Goal: Book appointment/travel/reservation

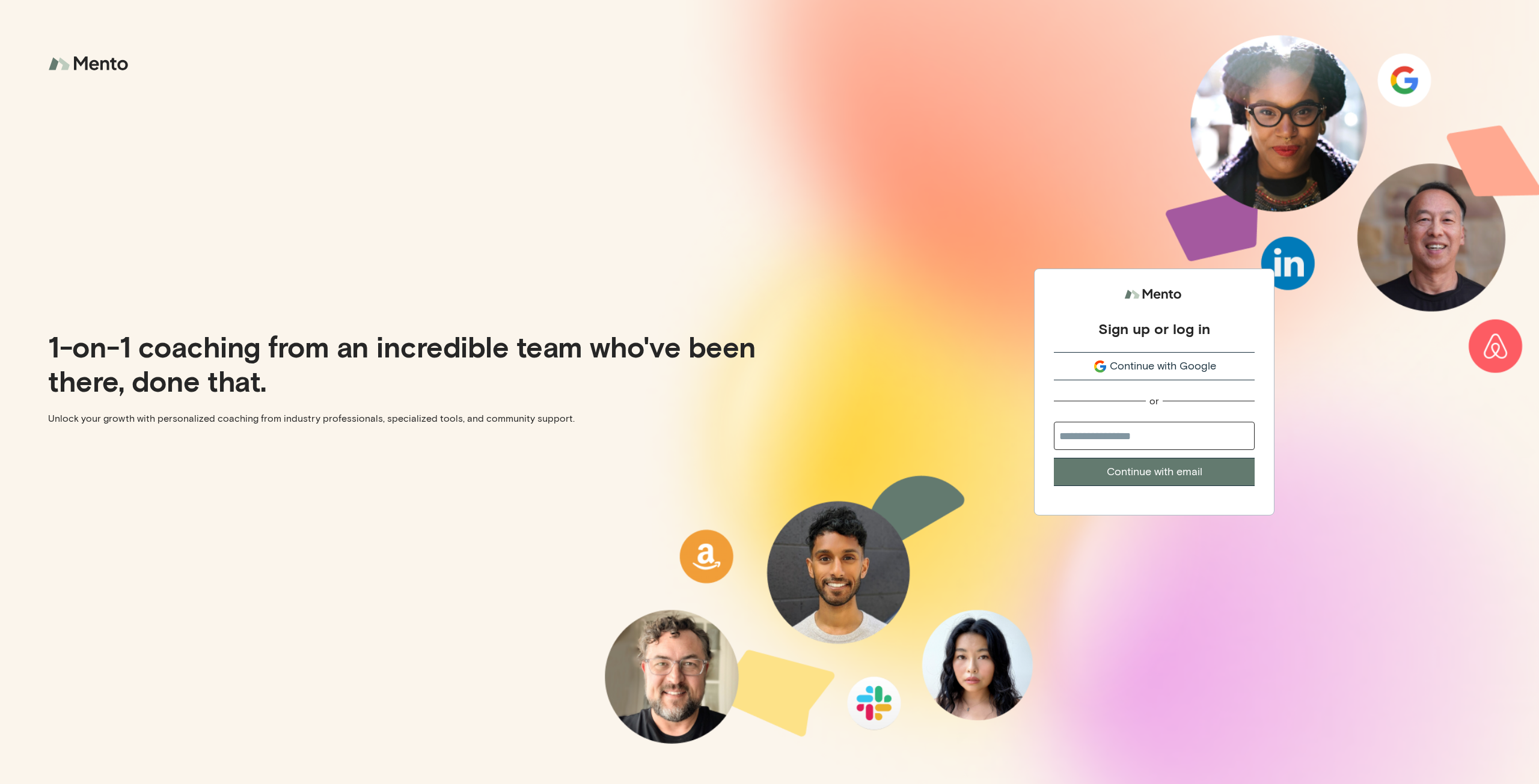
click at [1209, 443] on input "email" at bounding box center [1155, 436] width 201 height 29
type input "**********"
click at [1055, 458] on button "Continue with email" at bounding box center [1155, 471] width 201 height 29
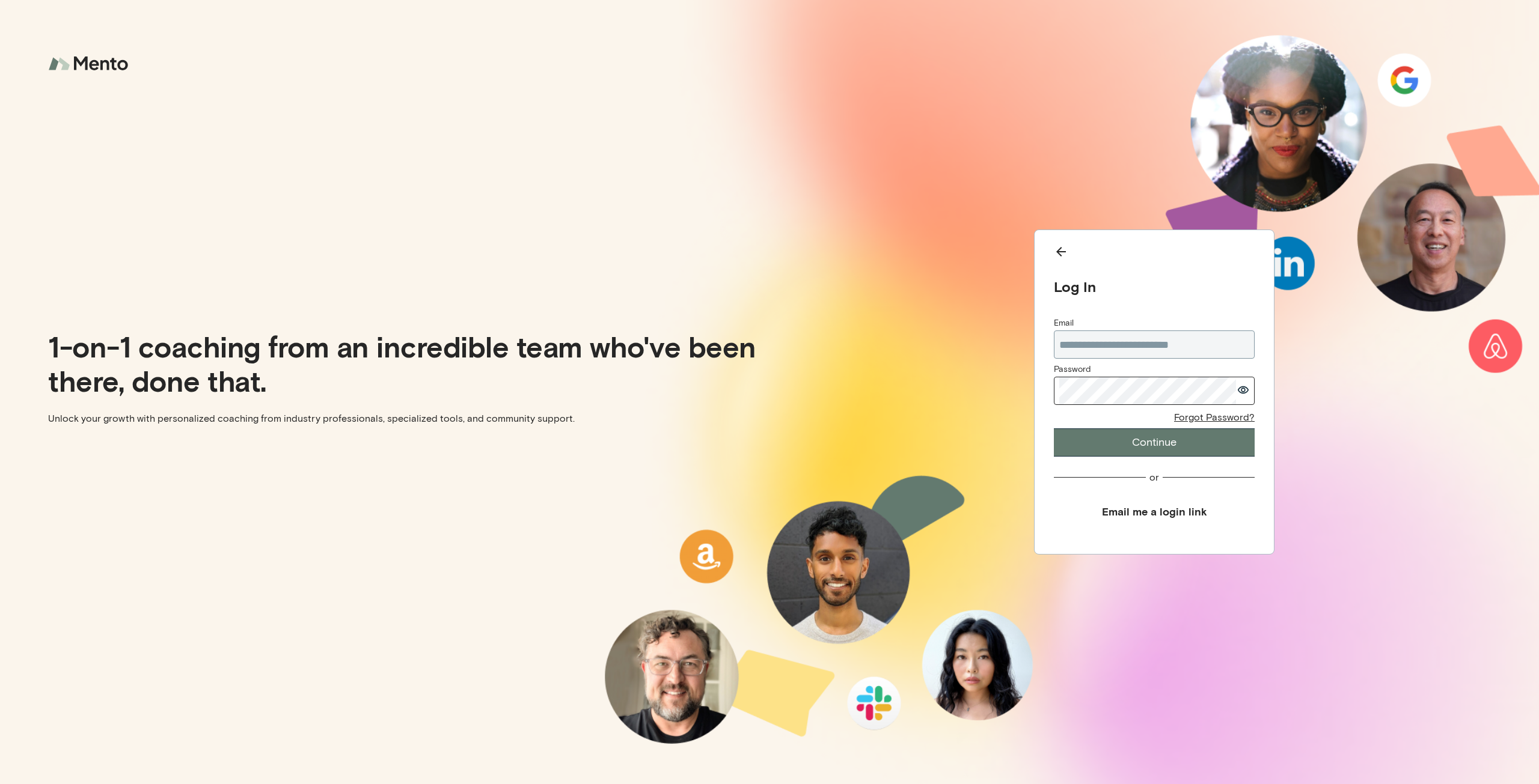
click at [1055, 429] on button "Continue" at bounding box center [1155, 443] width 201 height 29
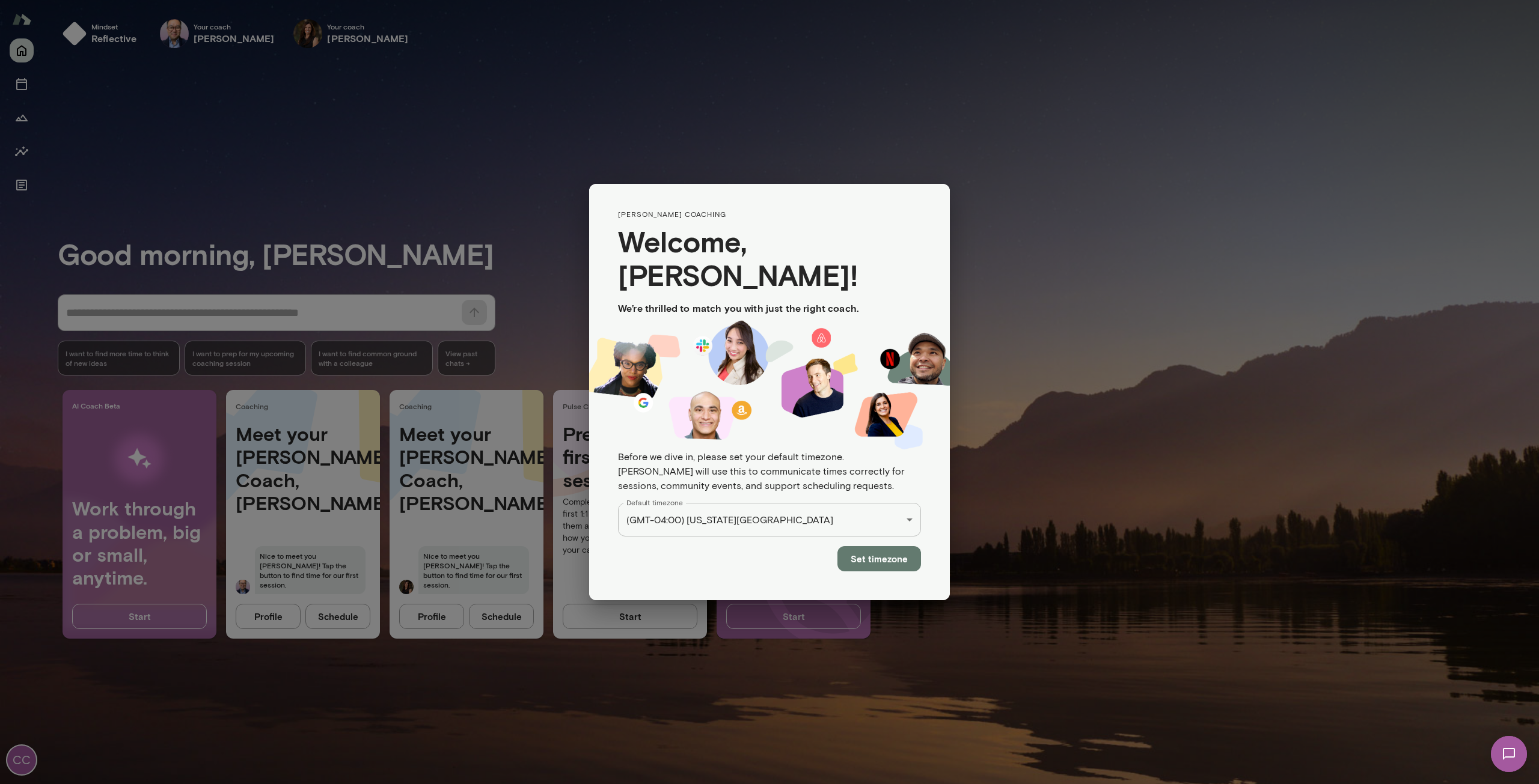
click at [772, 0] on div "CC Mindset reflective Your coach [PERSON_NAME] Your coach [PERSON_NAME] Your co…" at bounding box center [770, 0] width 1539 height 0
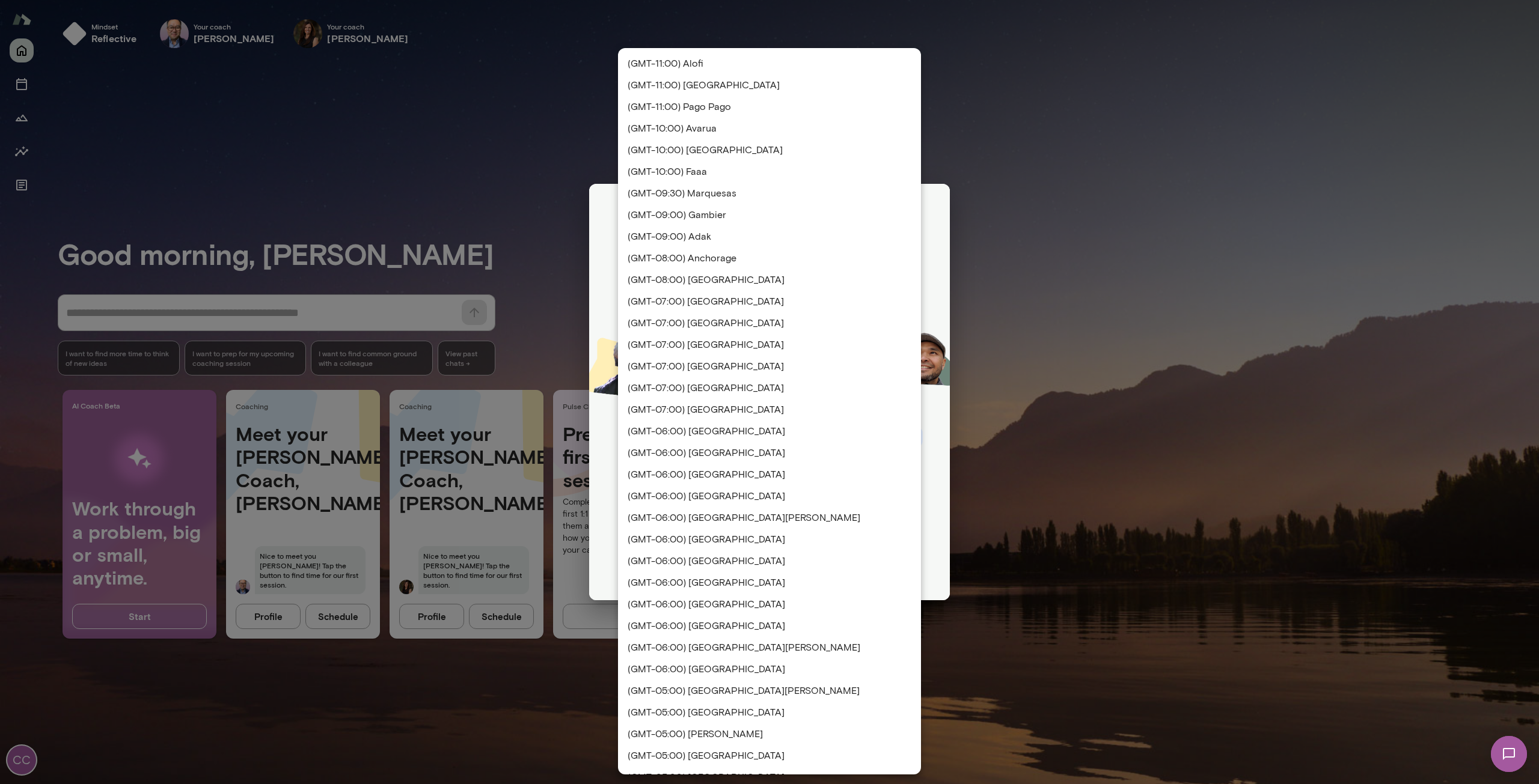
scroll to position [1168, 0]
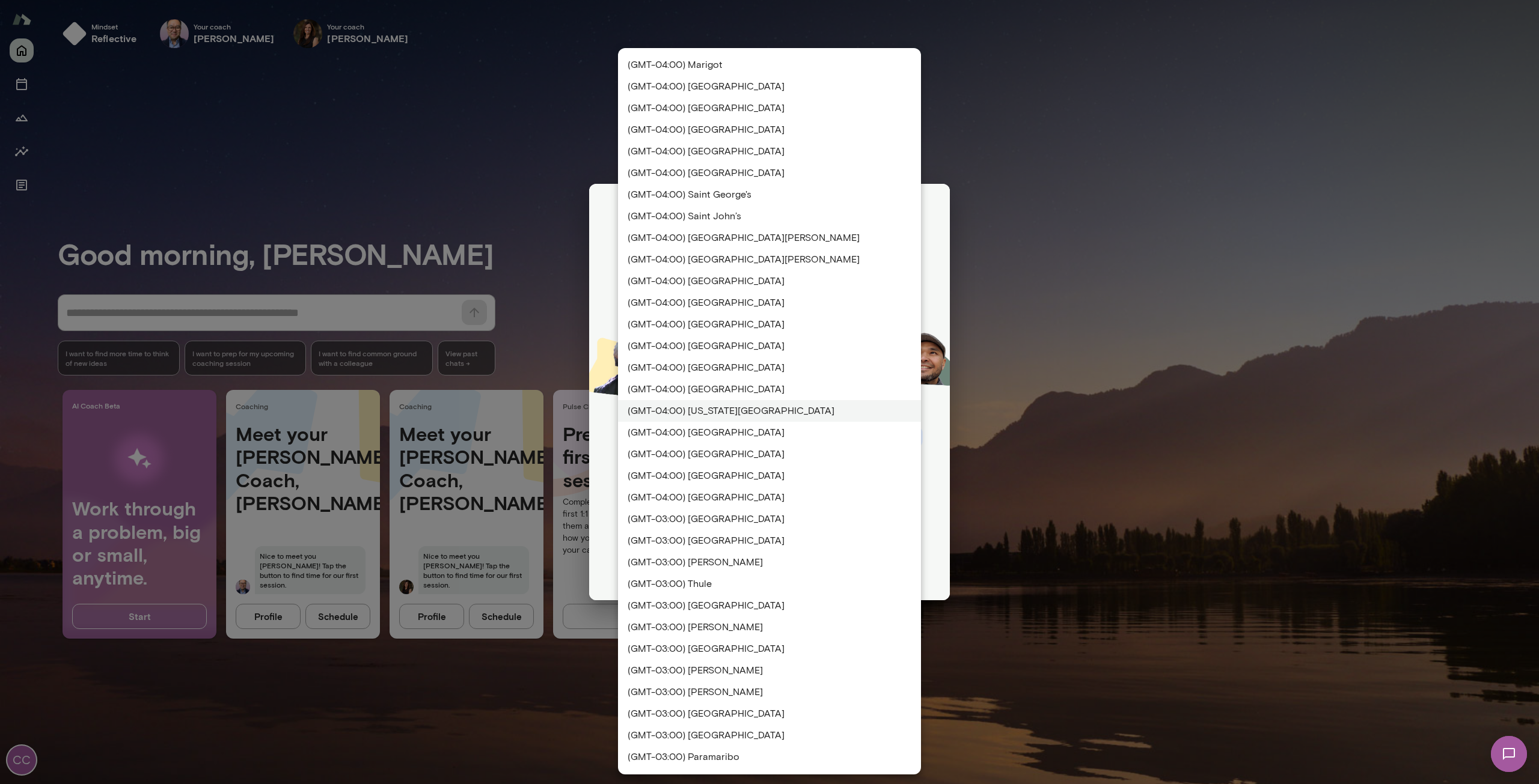
click at [734, 409] on li "(GMT-04:00) [US_STATE][GEOGRAPHIC_DATA]" at bounding box center [770, 411] width 303 height 22
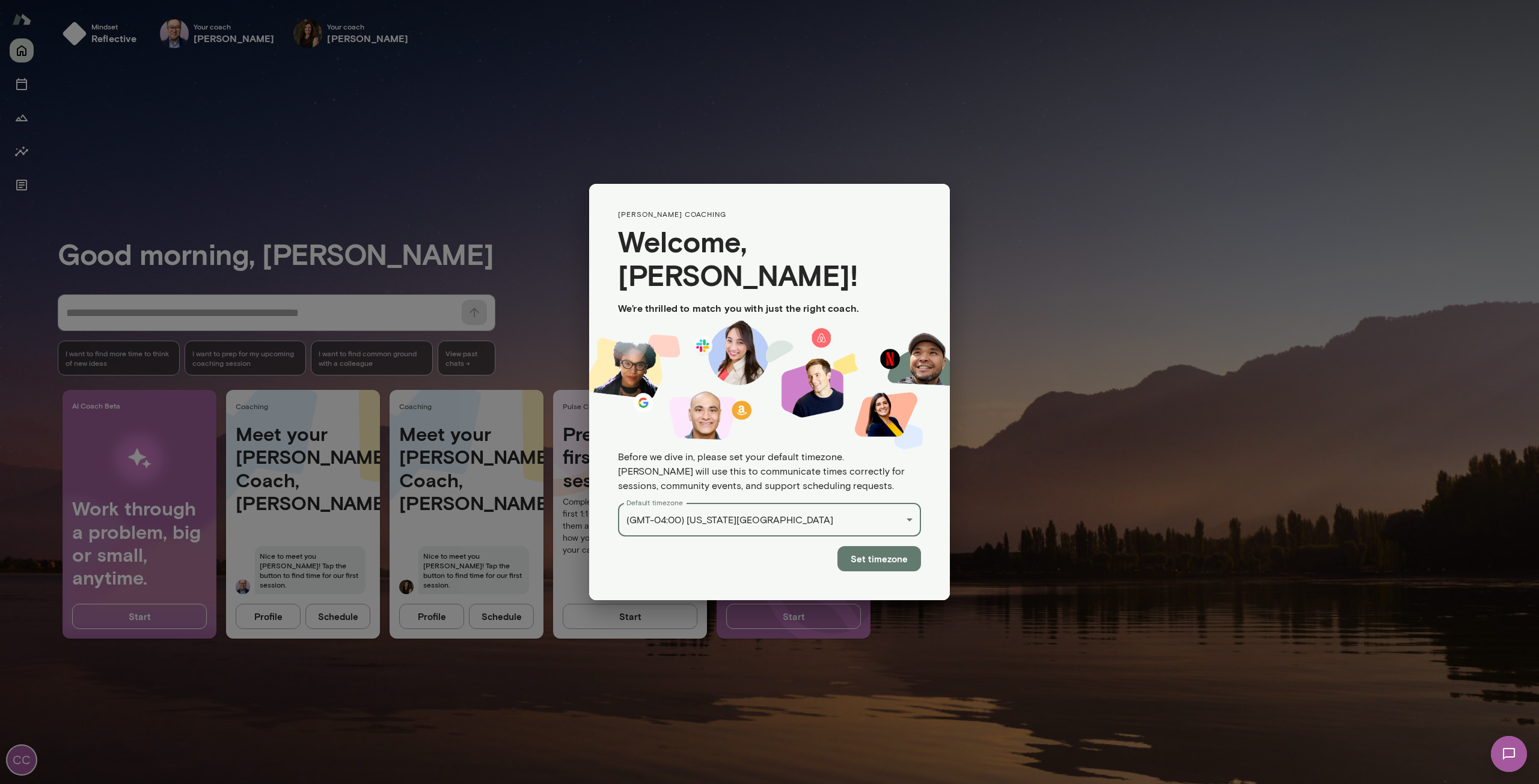
click at [888, 546] on button "Set timezone" at bounding box center [879, 559] width 84 height 26
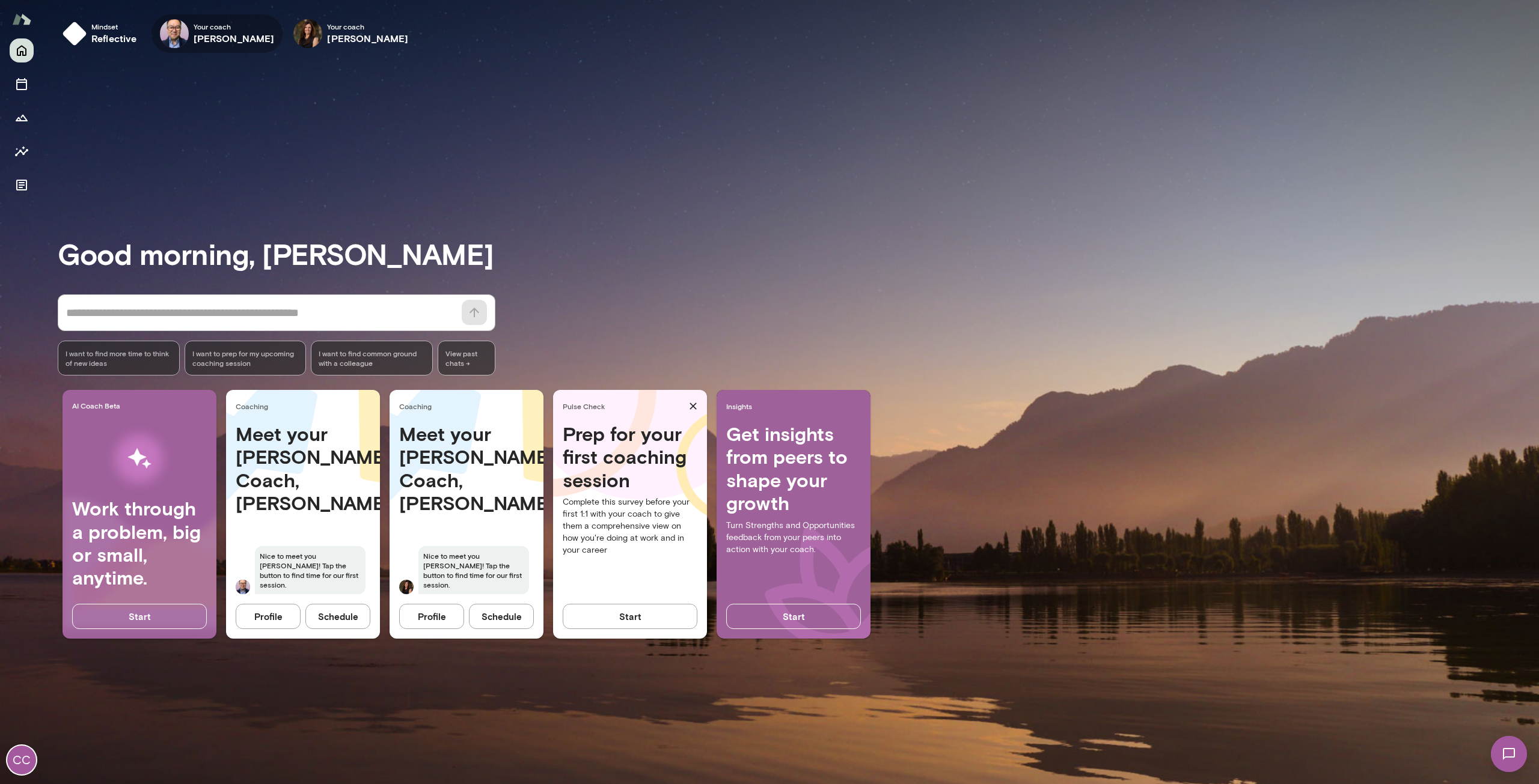
click at [194, 37] on h6 "[PERSON_NAME]" at bounding box center [234, 38] width 81 height 15
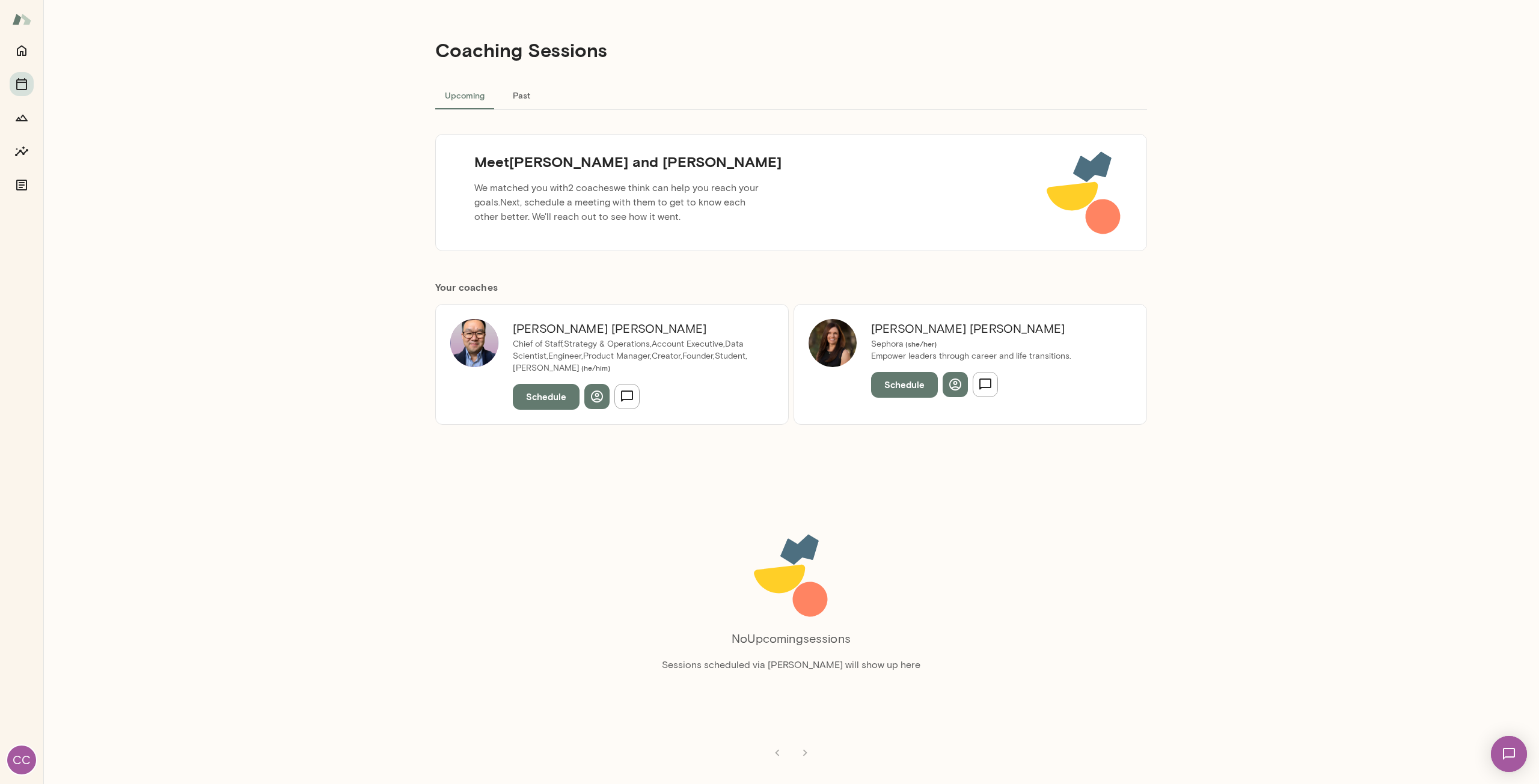
click at [539, 396] on button "Schedule" at bounding box center [547, 397] width 67 height 26
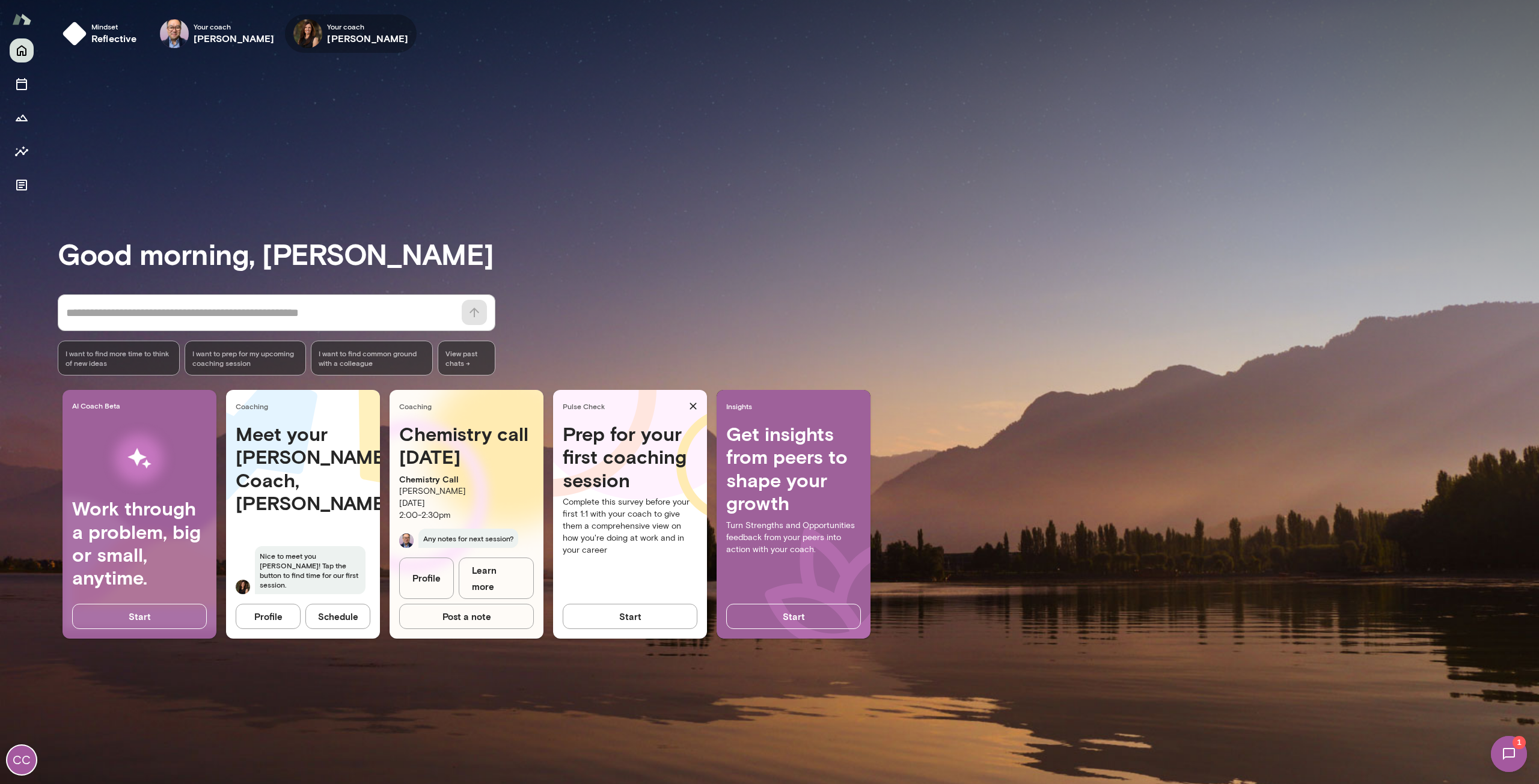
click at [328, 39] on h6 "[PERSON_NAME]" at bounding box center [368, 38] width 81 height 15
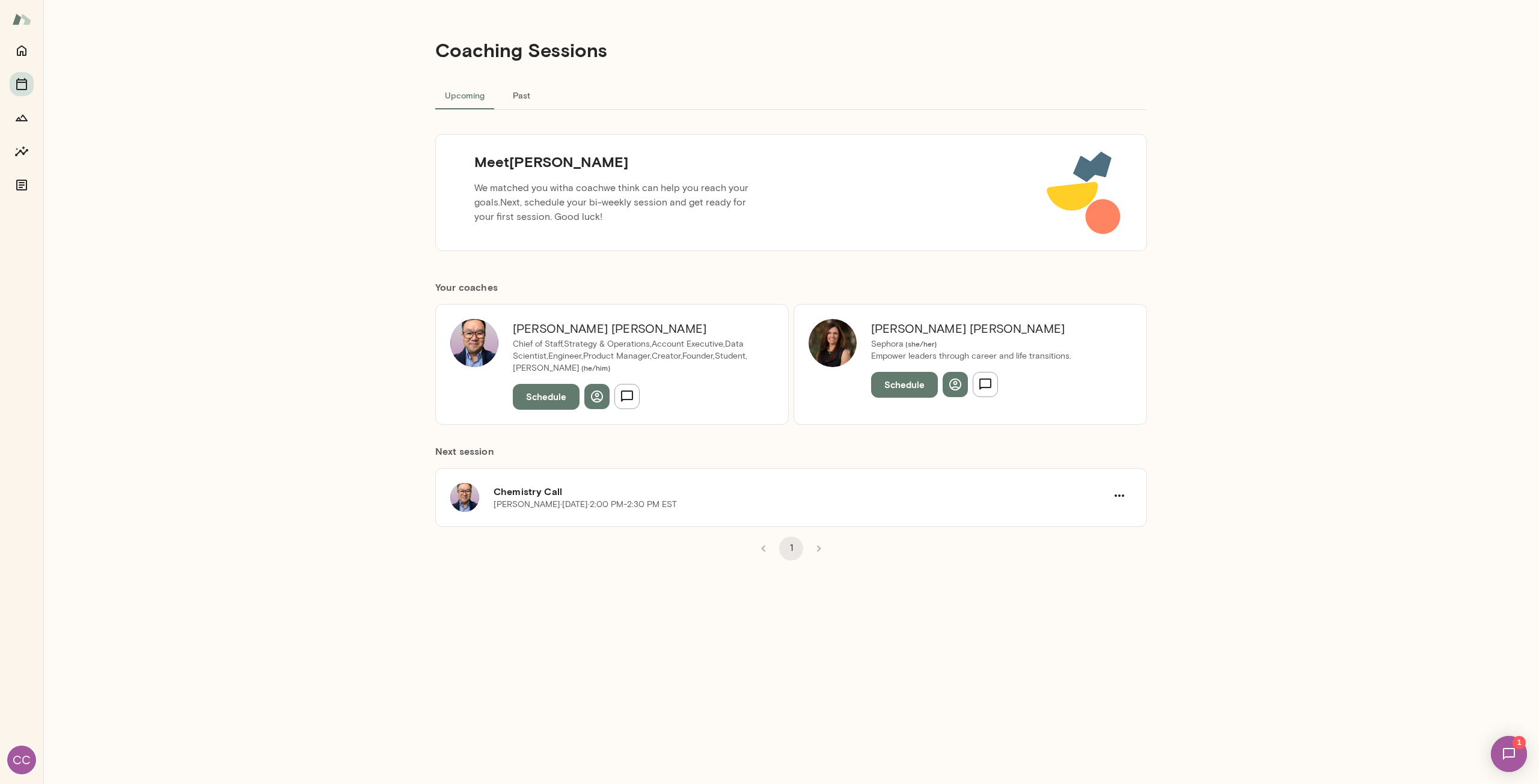
click at [910, 386] on button "Schedule" at bounding box center [905, 385] width 67 height 26
